Goal: Download file/media

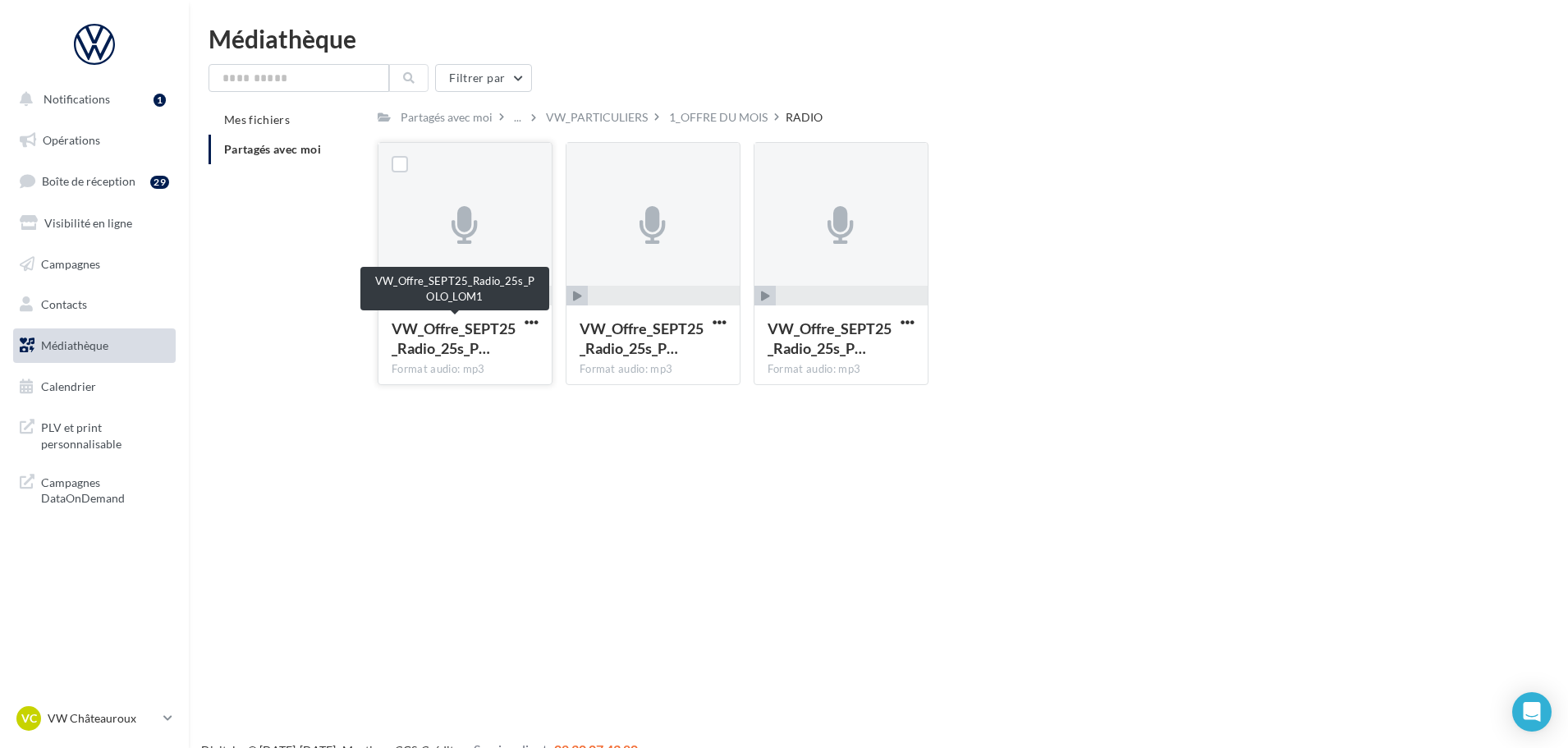
click at [507, 357] on span "VW_Offre_SEPT25_Radio_25s_P…" at bounding box center [454, 338] width 124 height 37
click at [507, 353] on span "VW_Offre_SEPT25_Radio_25s_P…" at bounding box center [454, 338] width 124 height 37
click at [505, 352] on span "VW_Offre_SEPT25_Radio_25s_P…" at bounding box center [454, 338] width 124 height 37
click at [410, 164] on div at bounding box center [399, 164] width 42 height 42
click at [388, 171] on div at bounding box center [399, 164] width 42 height 42
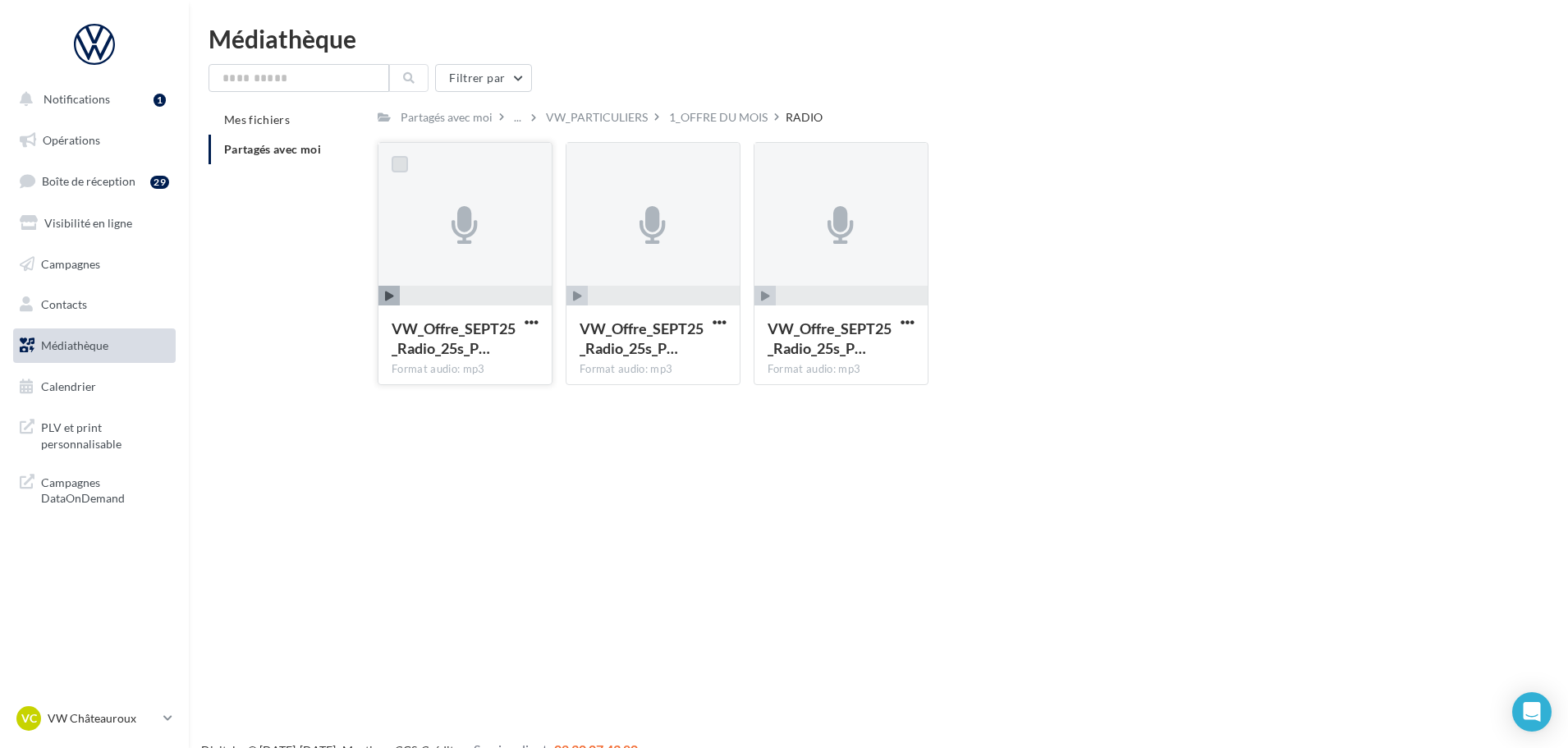
click at [393, 172] on label at bounding box center [399, 164] width 16 height 16
drag, startPoint x: 468, startPoint y: 194, endPoint x: 438, endPoint y: 212, distance: 35.0
click at [438, 212] on div at bounding box center [465, 224] width 173 height 164
click at [487, 230] on div at bounding box center [465, 224] width 173 height 164
click at [421, 343] on span "VW_Offre_SEPT25_Radio_25s_P…" at bounding box center [454, 338] width 124 height 37
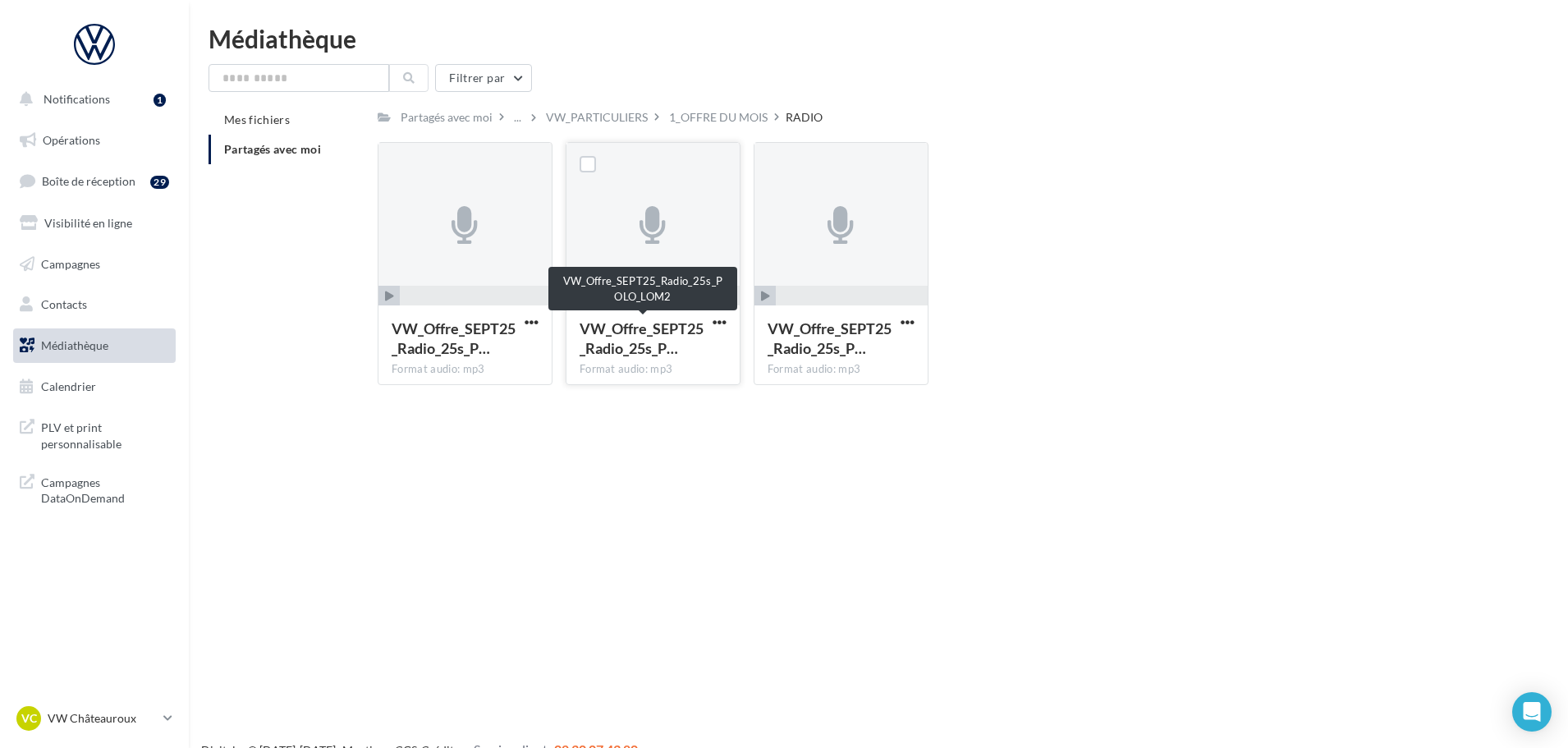
click at [632, 337] on span "VW_Offre_SEPT25_Radio_25s_P…" at bounding box center [642, 338] width 124 height 37
click at [715, 324] on span "button" at bounding box center [720, 322] width 14 height 14
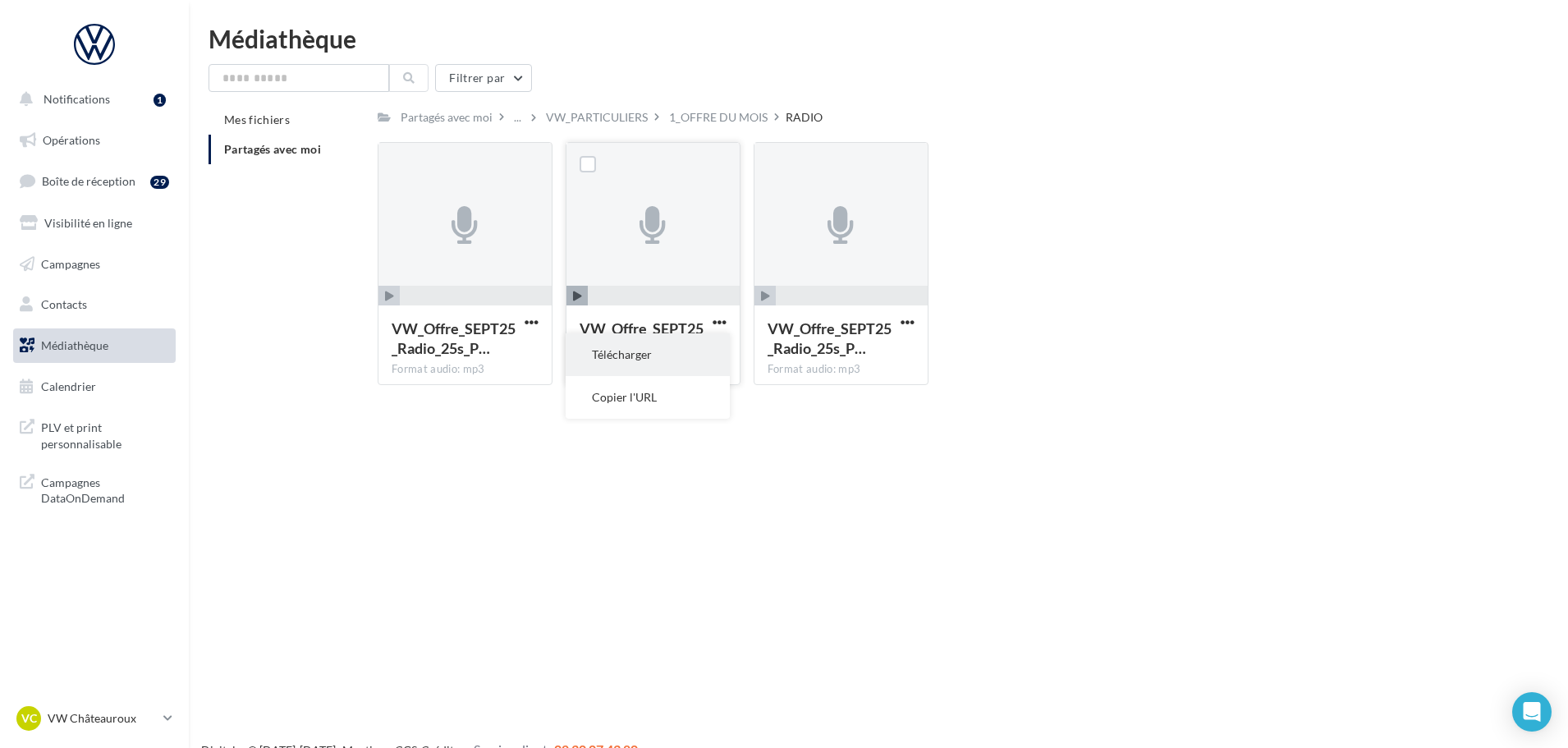
click at [648, 352] on button "Télécharger" at bounding box center [648, 354] width 164 height 42
